Goal: Navigation & Orientation: Find specific page/section

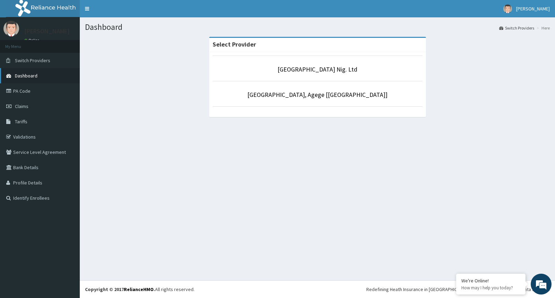
click at [40, 79] on link "Dashboard" at bounding box center [40, 75] width 80 height 15
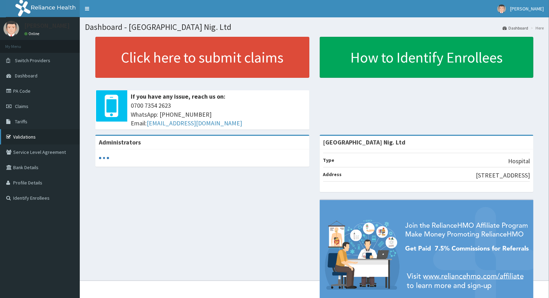
click at [32, 134] on link "Validations" at bounding box center [40, 136] width 80 height 15
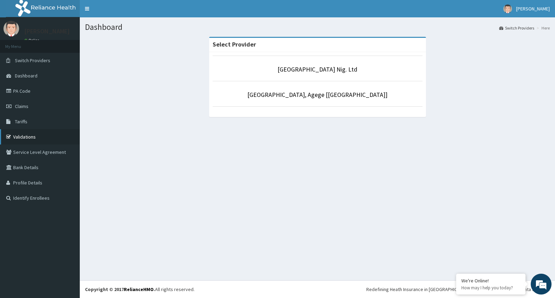
click at [32, 134] on link "Validations" at bounding box center [40, 136] width 80 height 15
